Goal: Information Seeking & Learning: Learn about a topic

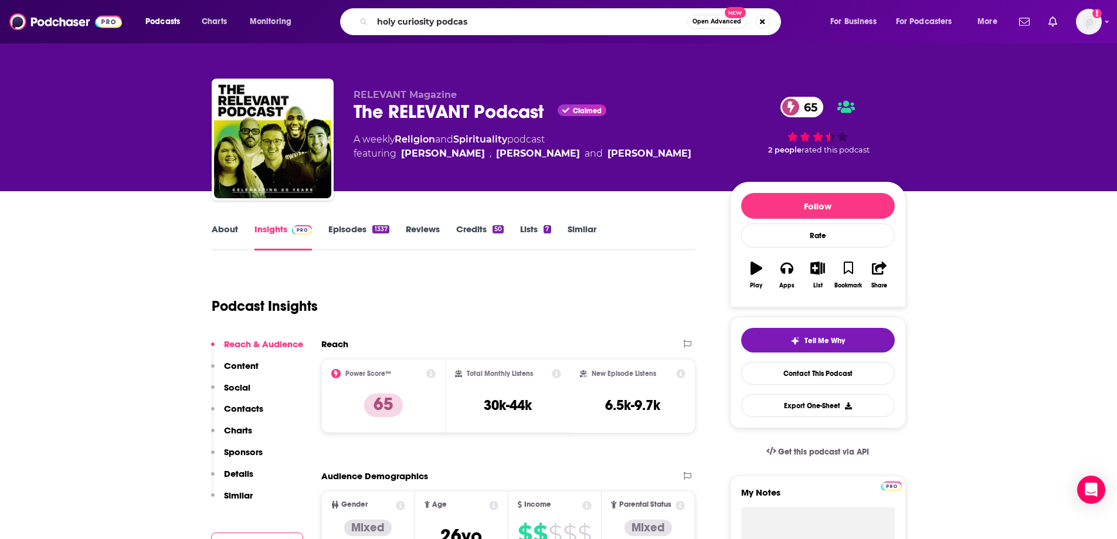
type input "holy curiosity podcast"
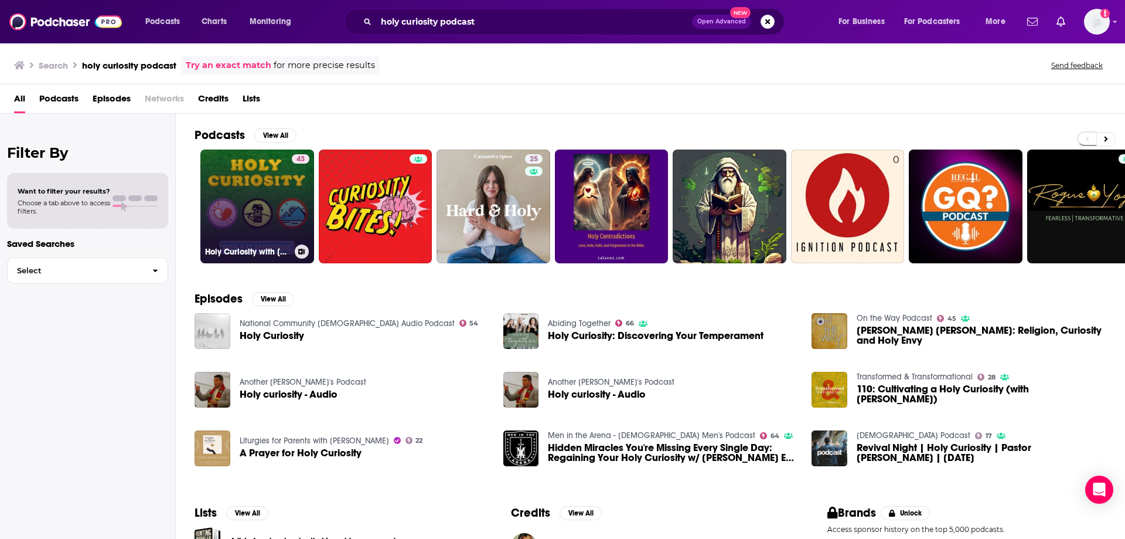
click at [284, 171] on link "43 Holy Curiosity with [PERSON_NAME]" at bounding box center [257, 206] width 114 height 114
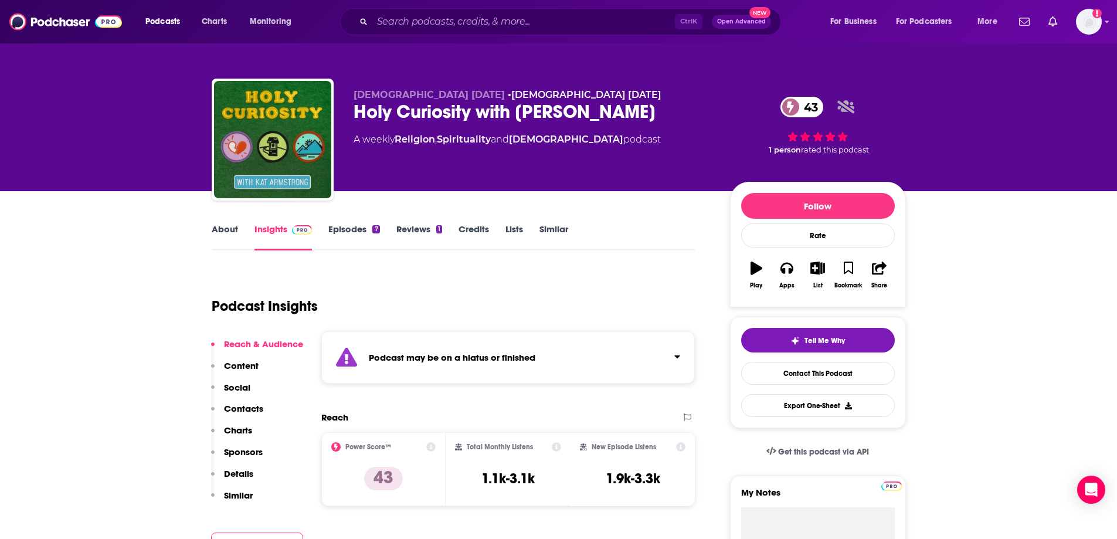
click at [359, 229] on link "Episodes 7" at bounding box center [353, 236] width 51 height 27
